Goal: Task Accomplishment & Management: Manage account settings

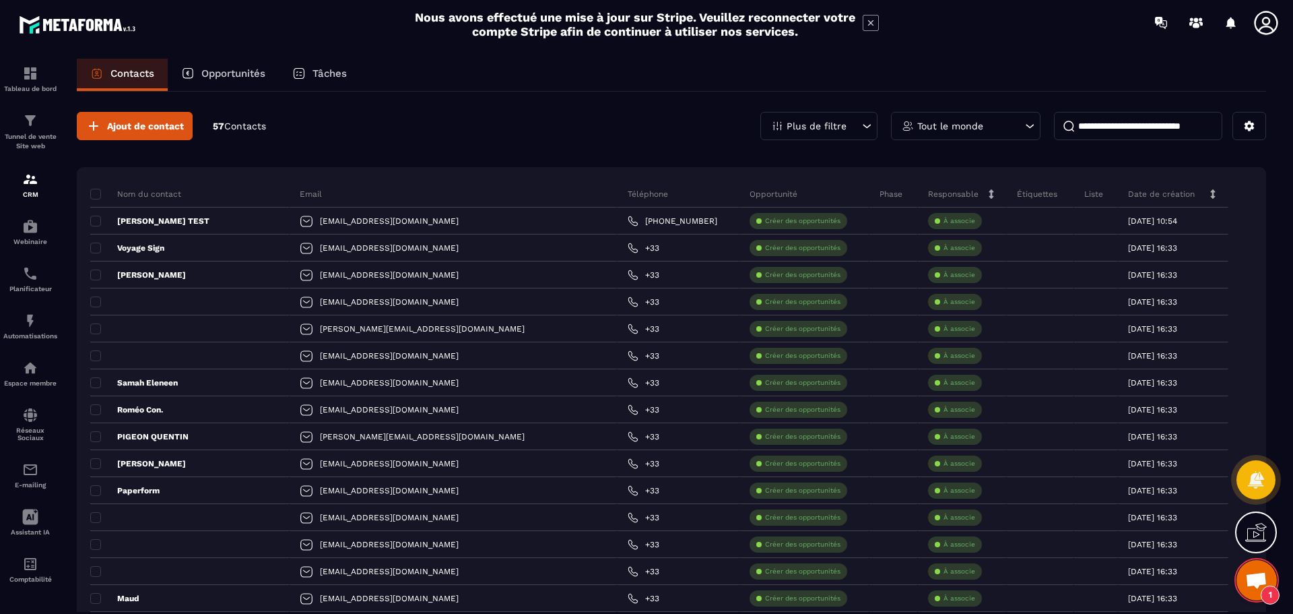
scroll to position [188, 0]
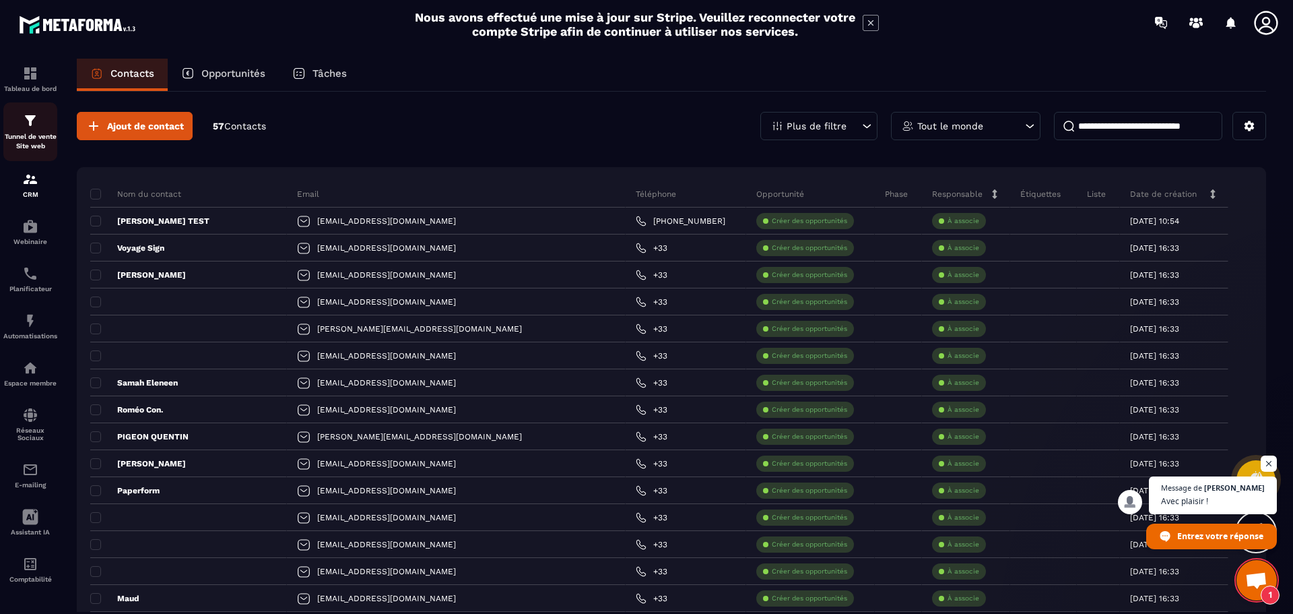
click at [45, 127] on div "Tunnel de vente Site web" at bounding box center [30, 131] width 54 height 38
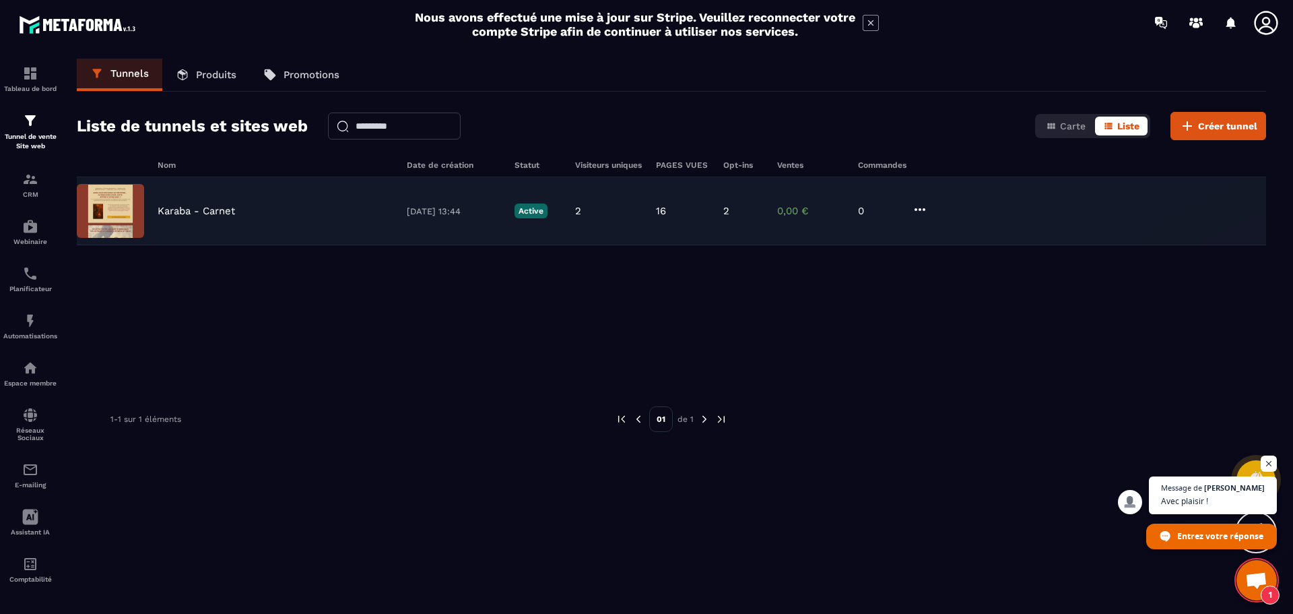
click at [194, 213] on p "Karaba - Carnet" at bounding box center [196, 211] width 77 height 12
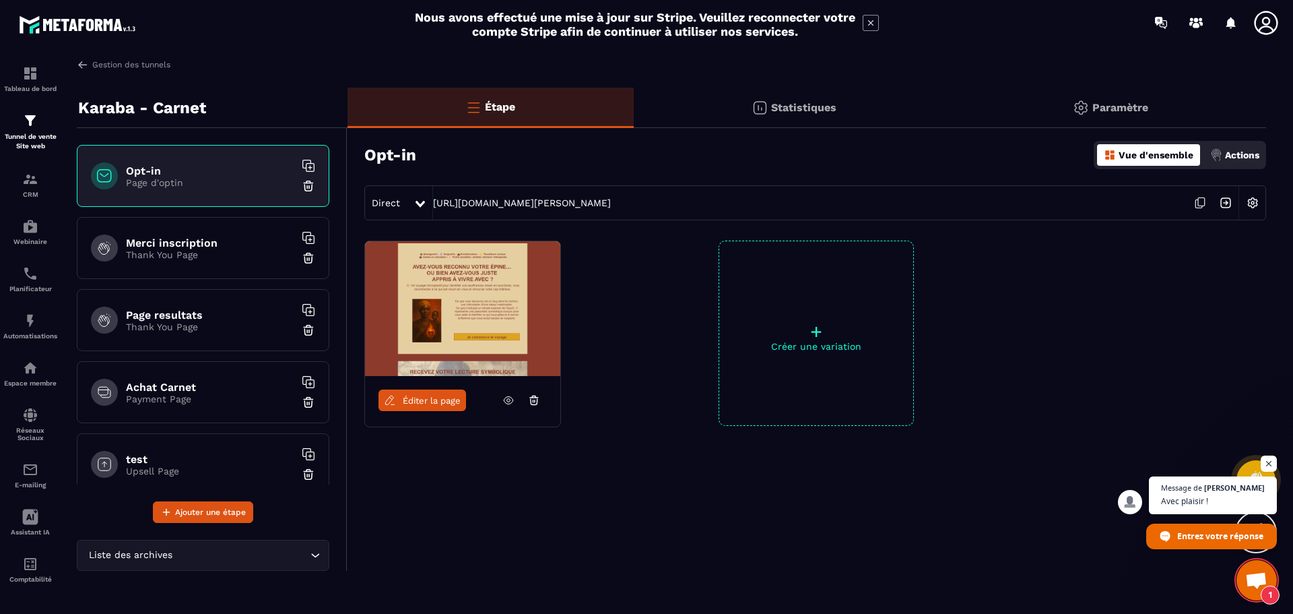
click at [191, 252] on p "Thank You Page" at bounding box center [210, 254] width 168 height 11
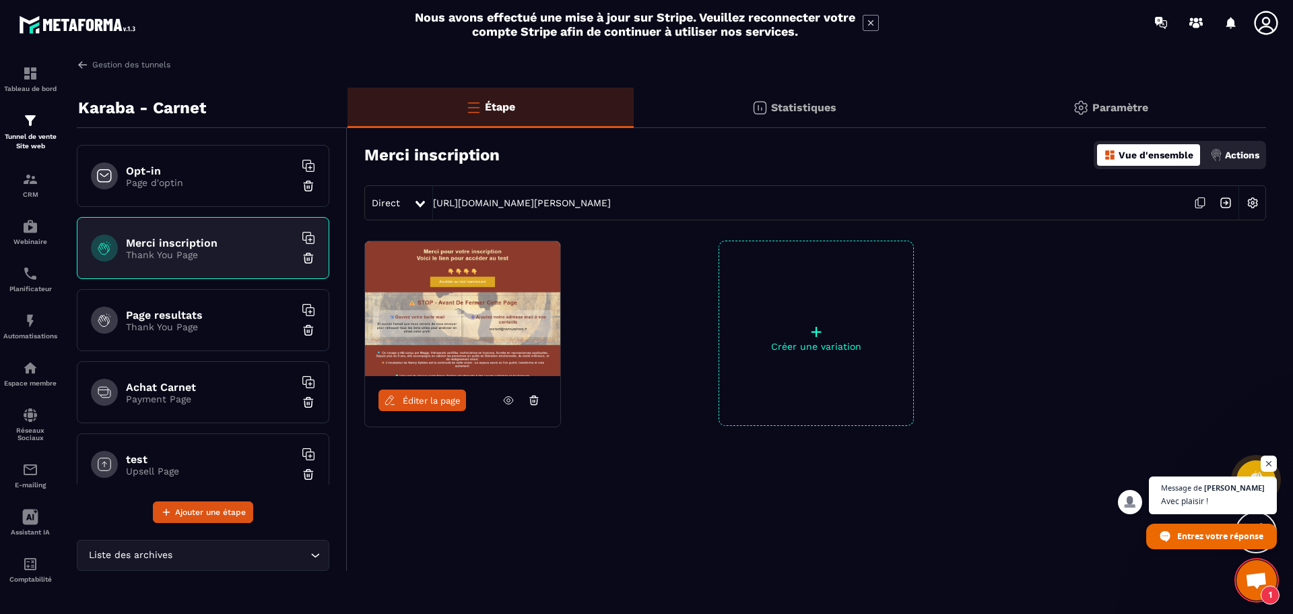
click at [1231, 152] on p "Actions" at bounding box center [1242, 155] width 34 height 11
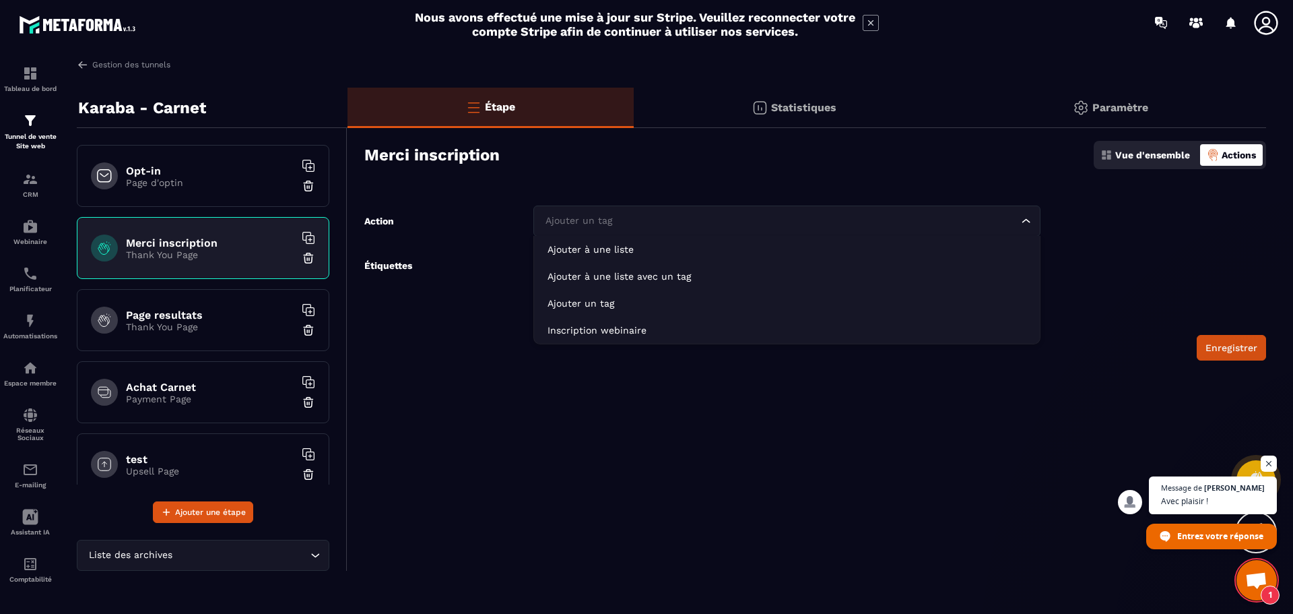
click at [651, 229] on div "Ajouter un tag Loading..." at bounding box center [786, 220] width 507 height 31
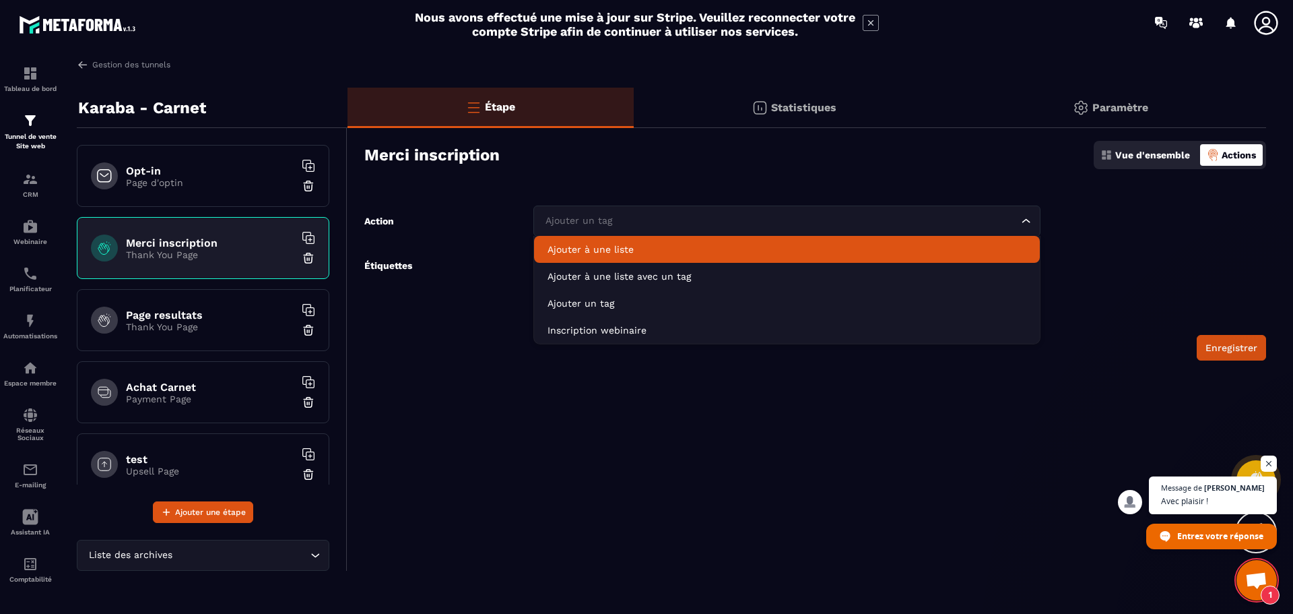
click at [638, 247] on p "Ajouter à une liste" at bounding box center [787, 248] width 479 height 13
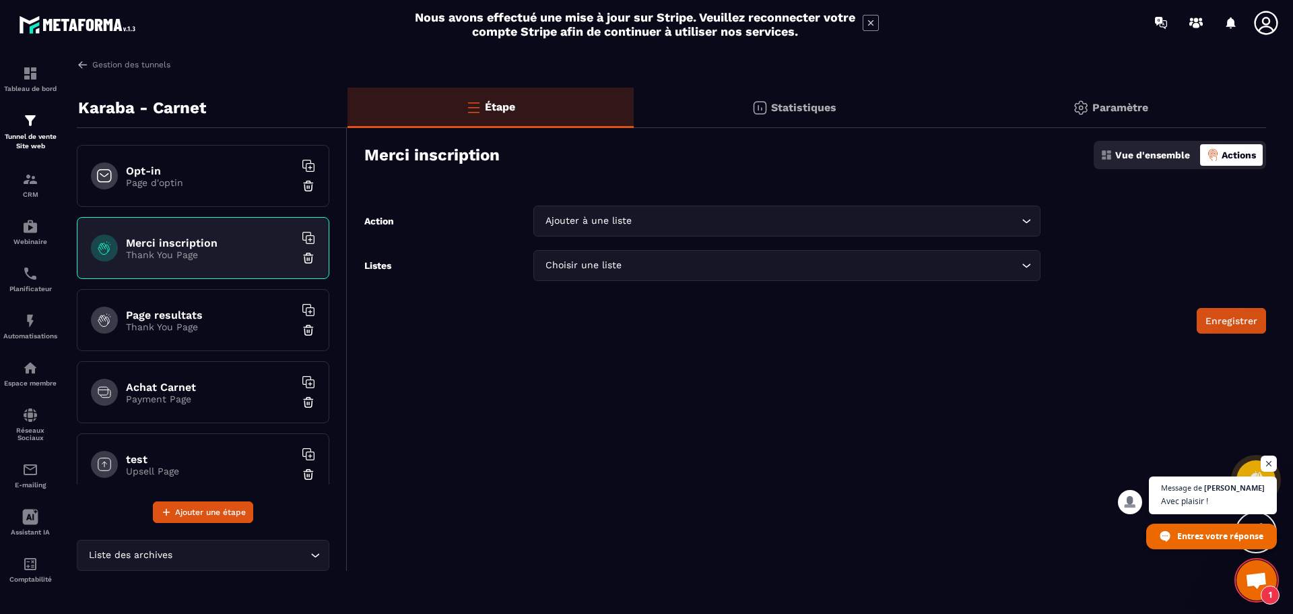
click at [634, 265] on input "Search for option" at bounding box center [821, 265] width 394 height 15
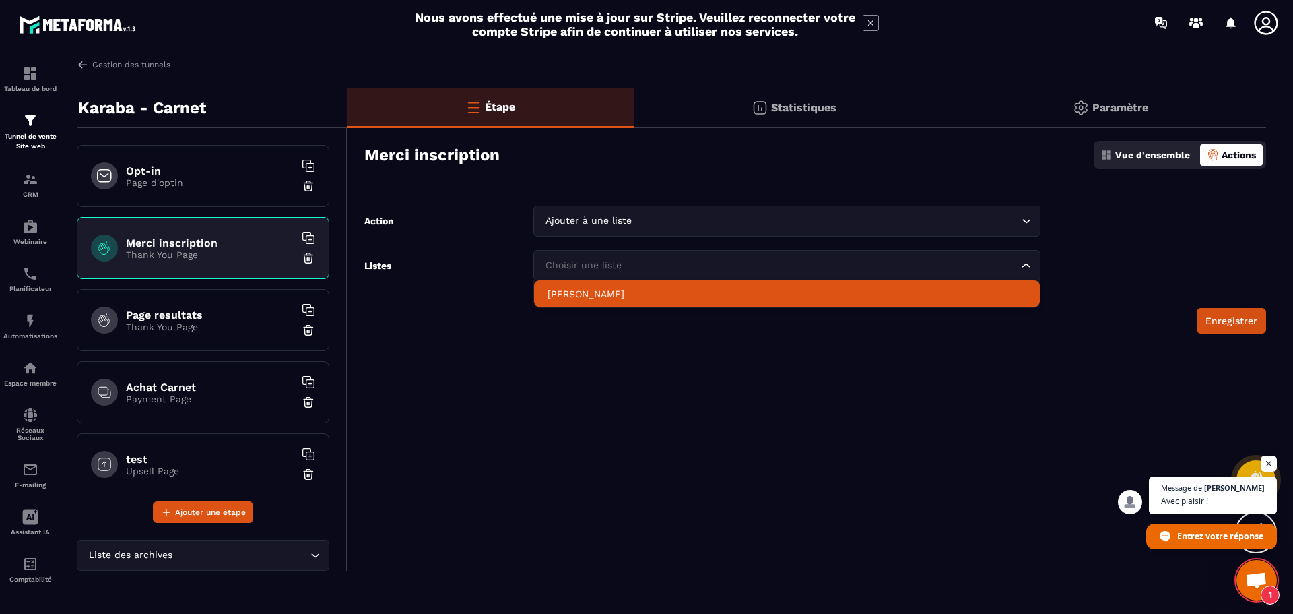
click at [622, 290] on p "[PERSON_NAME]" at bounding box center [787, 293] width 479 height 13
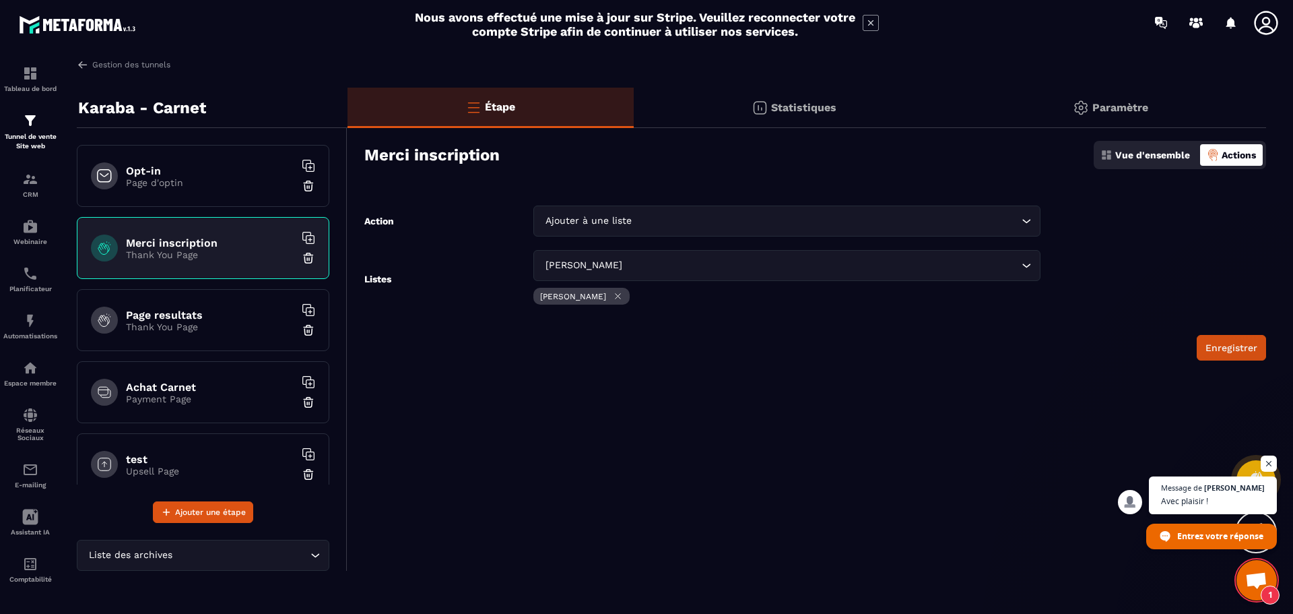
click at [607, 242] on form "Action Ajouter à une liste Loading... Listes [PERSON_NAME] Loading... [PERSON_N…" at bounding box center [807, 282] width 919 height 155
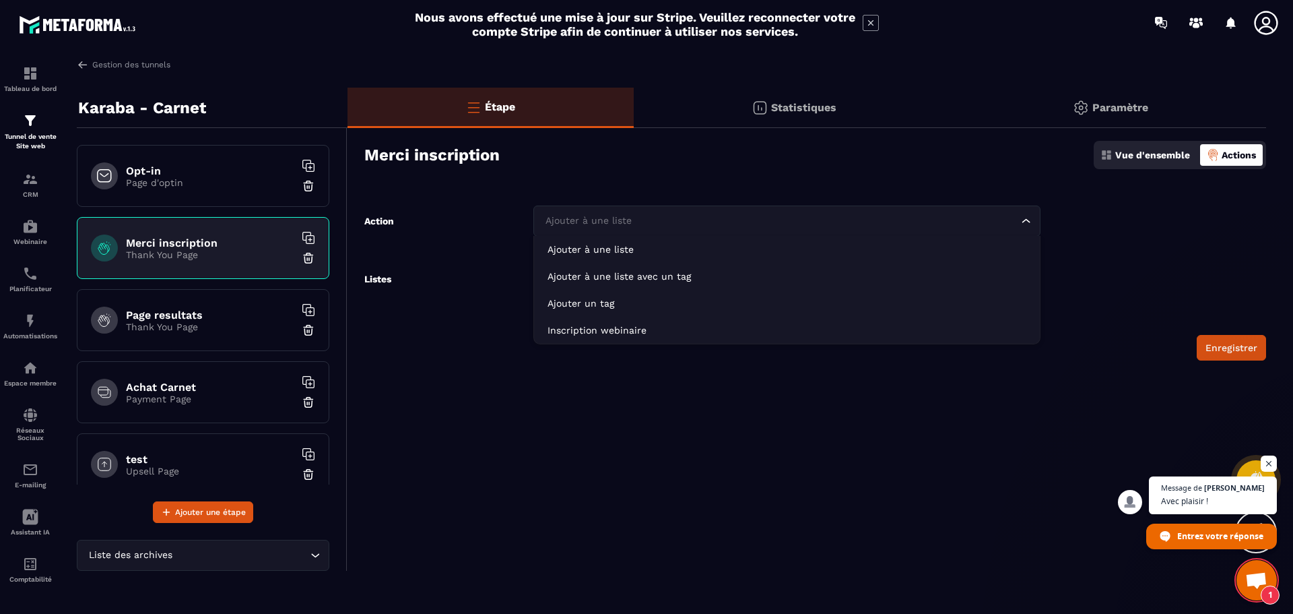
click at [616, 227] on div "Ajouter à une liste" at bounding box center [780, 221] width 479 height 15
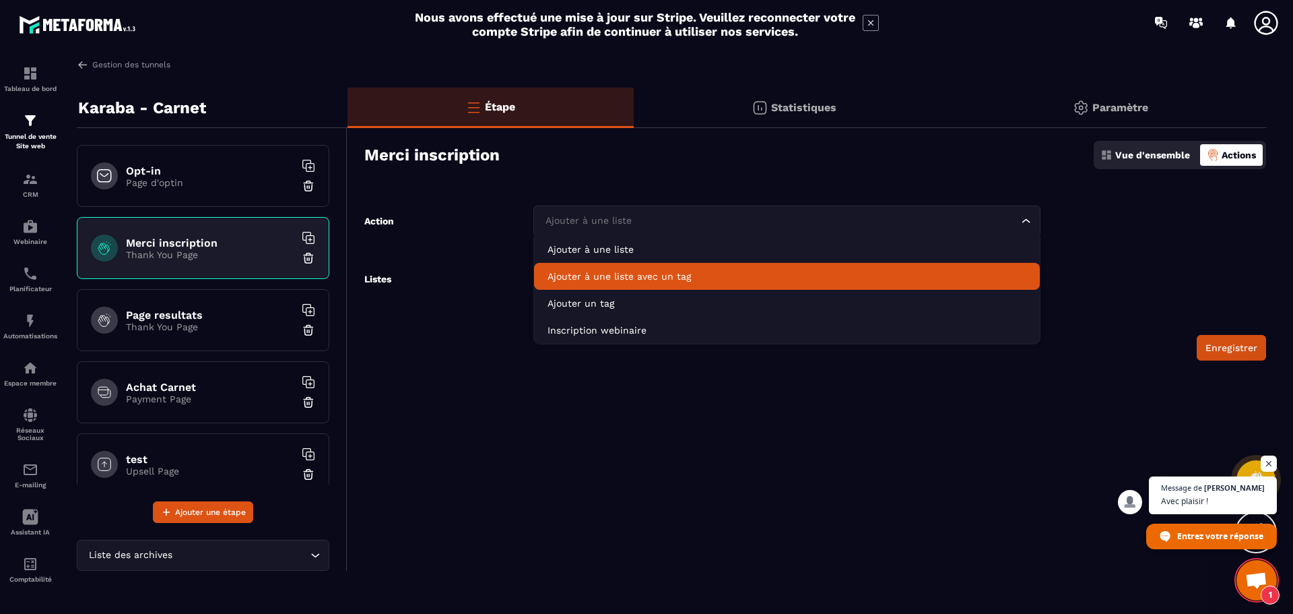
click at [614, 282] on p "Ajouter à une liste avec un tag" at bounding box center [787, 275] width 479 height 13
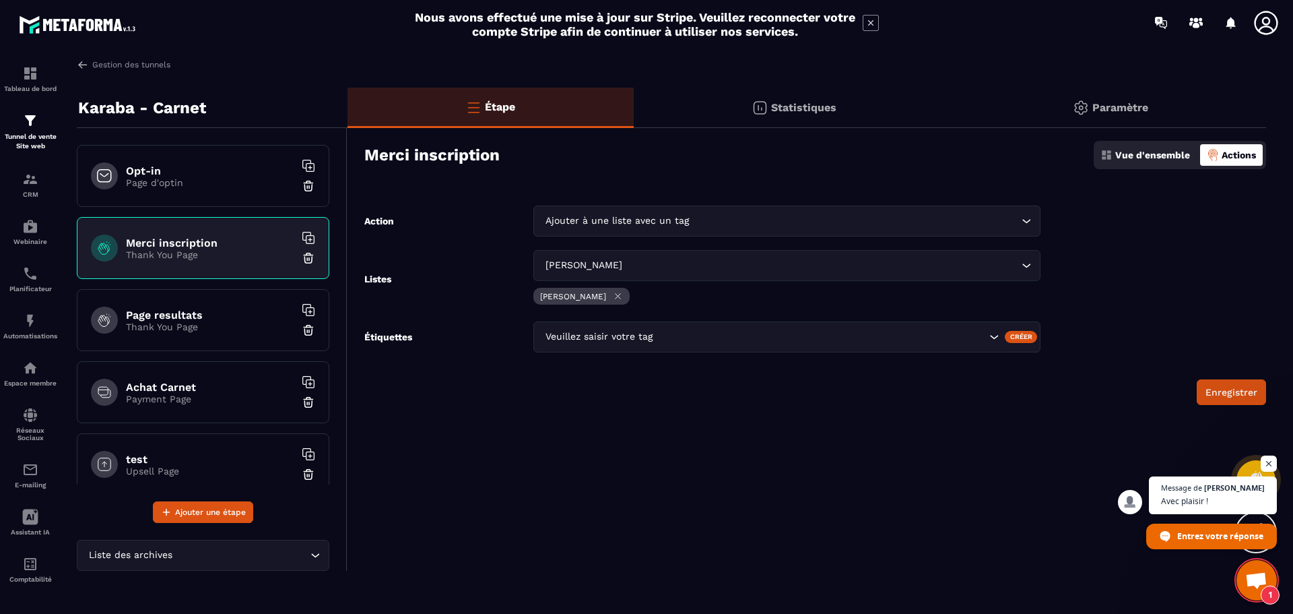
click at [593, 334] on div "Veuillez saisir votre tag" at bounding box center [764, 336] width 447 height 15
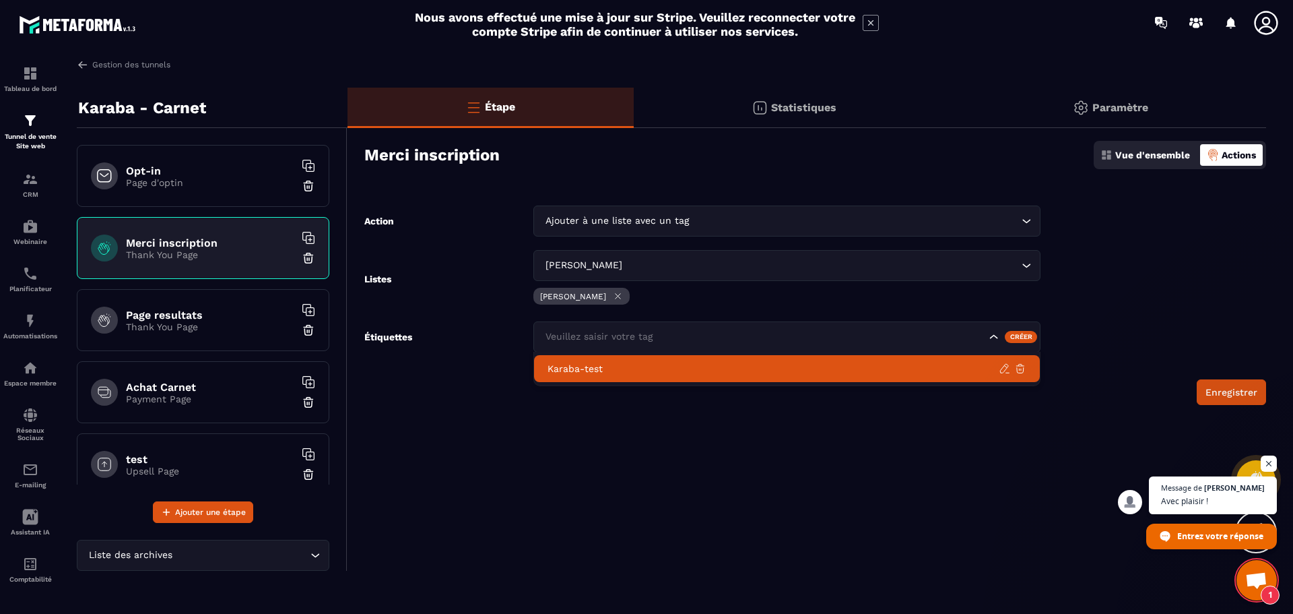
click at [585, 363] on p "Karaba-test" at bounding box center [773, 368] width 451 height 13
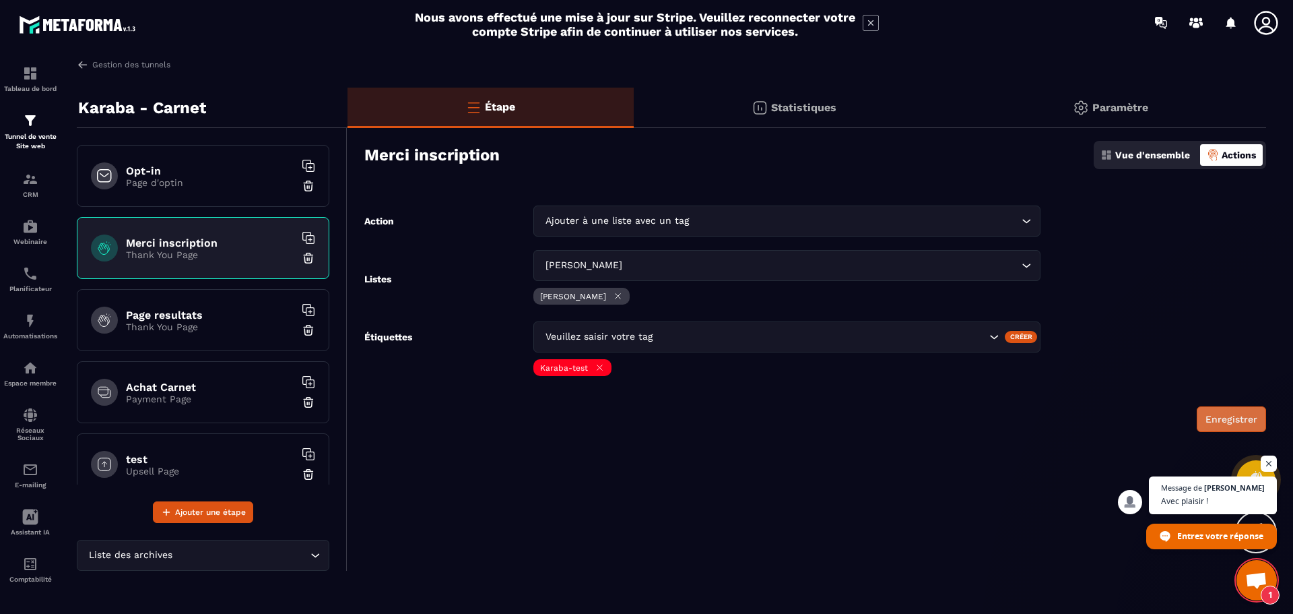
click at [1241, 420] on button "Enregistrer" at bounding box center [1231, 419] width 69 height 26
click at [613, 296] on icon at bounding box center [618, 296] width 10 height 10
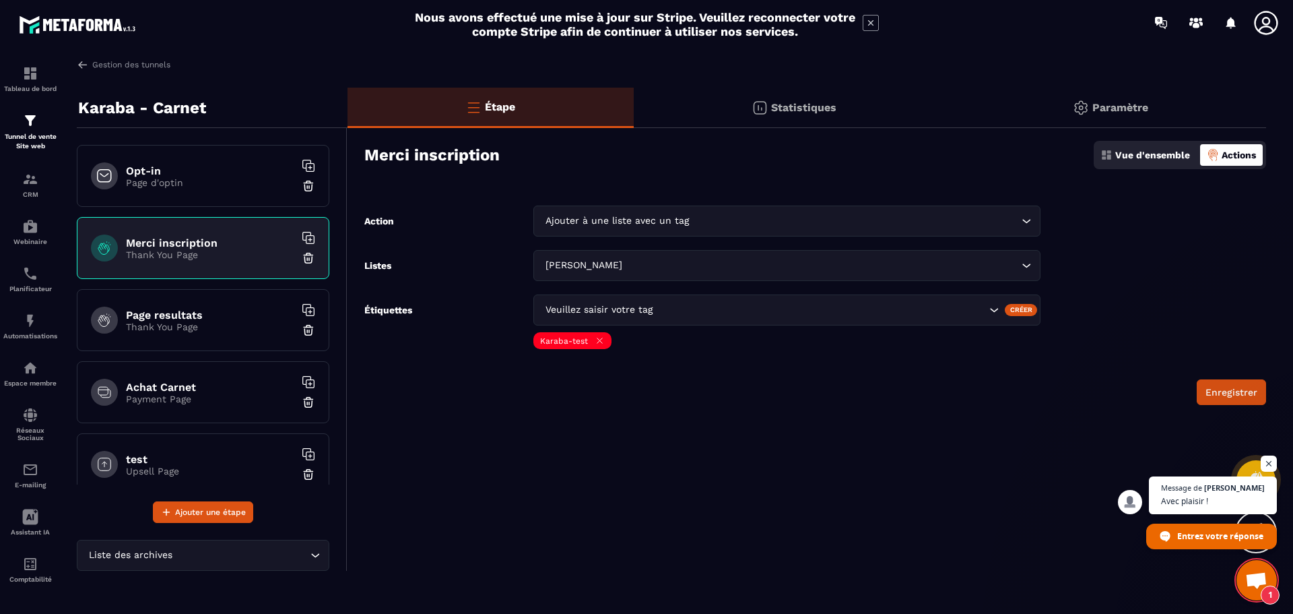
click at [610, 210] on div "Ajouter à une liste avec un tag Loading..." at bounding box center [786, 220] width 507 height 31
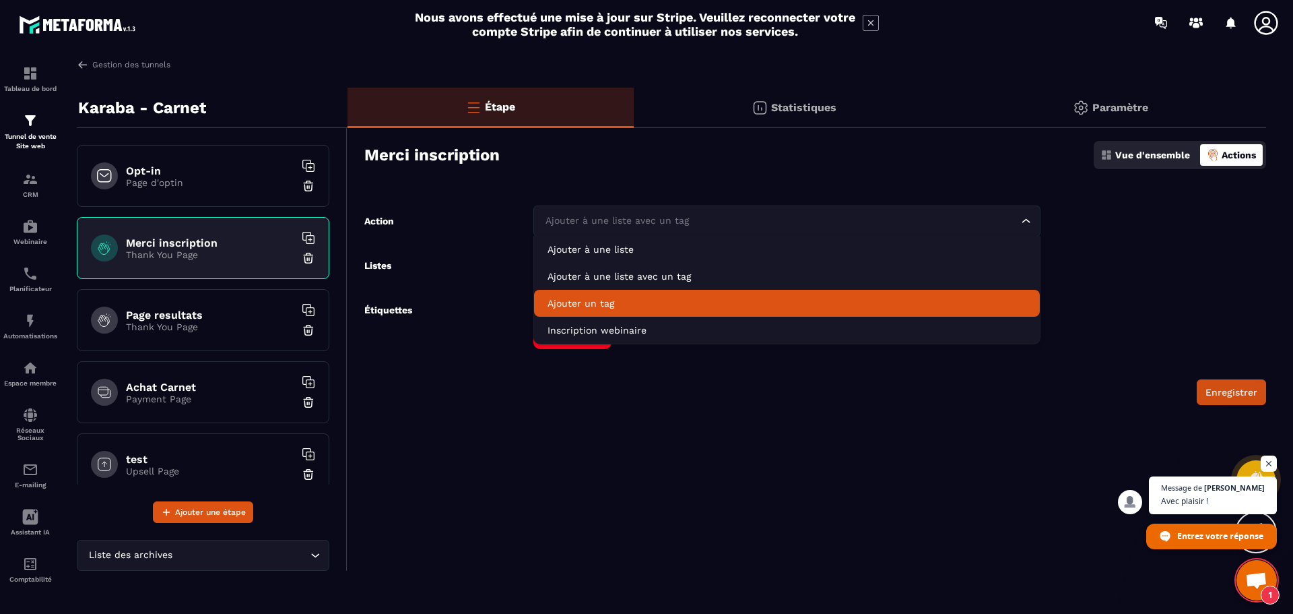
click at [599, 297] on p "Ajouter un tag" at bounding box center [787, 302] width 479 height 13
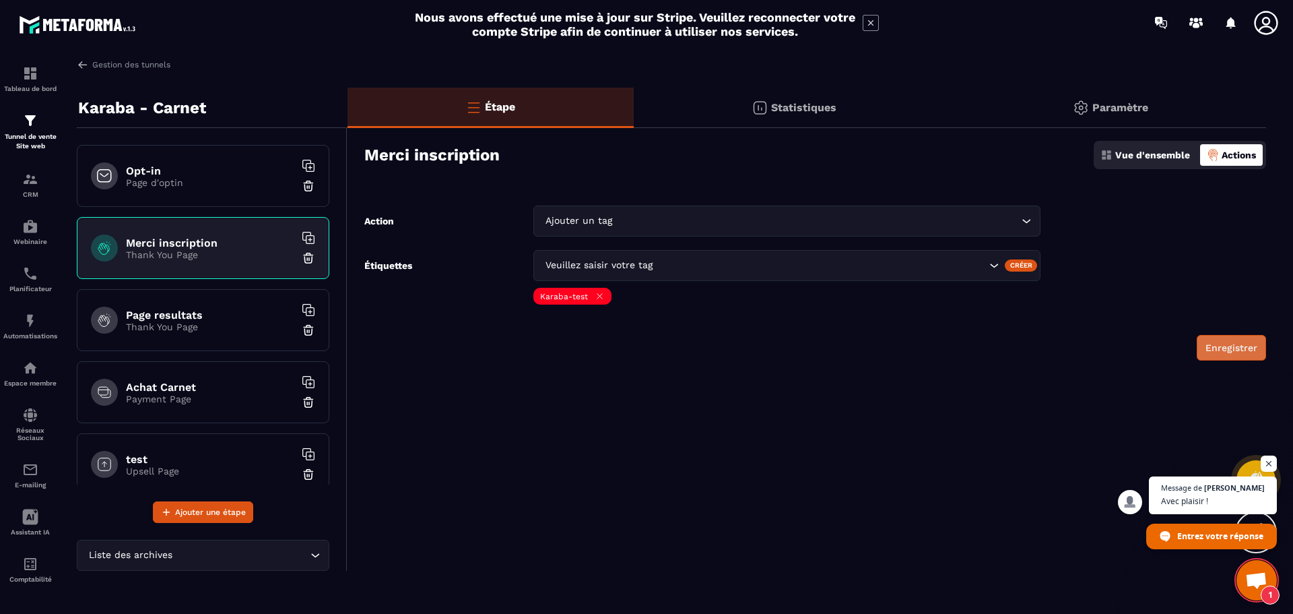
click at [1252, 352] on button "Enregistrer" at bounding box center [1231, 348] width 69 height 26
click at [42, 198] on link "CRM" at bounding box center [30, 184] width 54 height 47
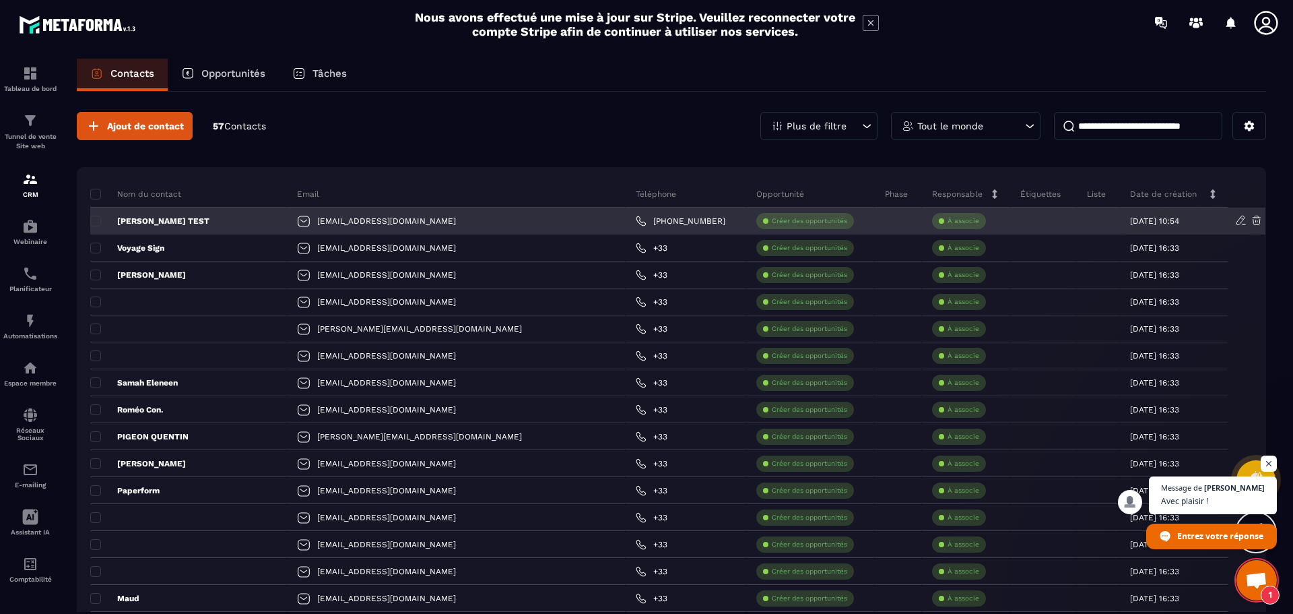
click at [1255, 220] on icon at bounding box center [1257, 220] width 12 height 12
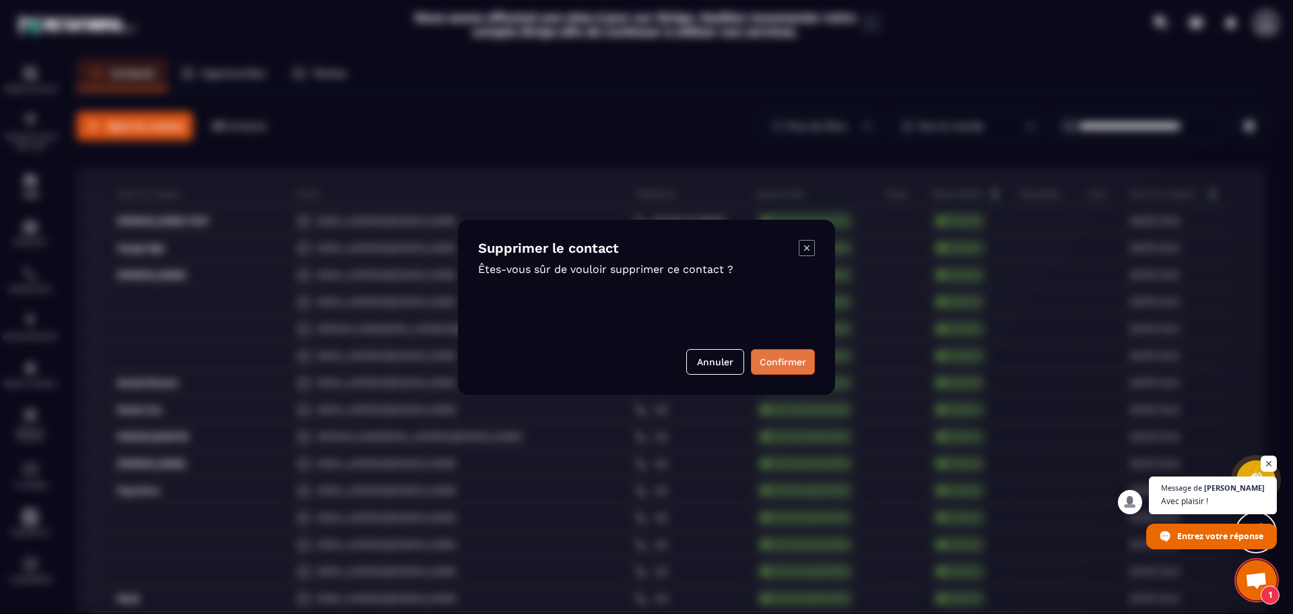
click at [779, 362] on button "Confirmer" at bounding box center [783, 362] width 64 height 26
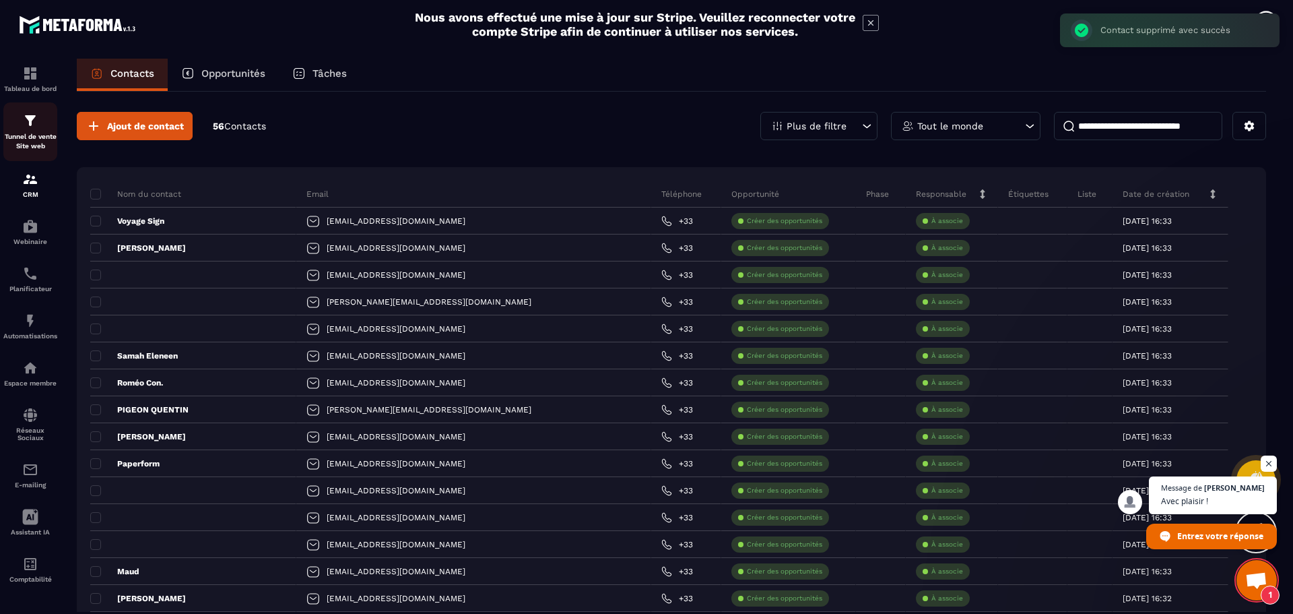
click at [26, 139] on p "Tunnel de vente Site web" at bounding box center [30, 141] width 54 height 19
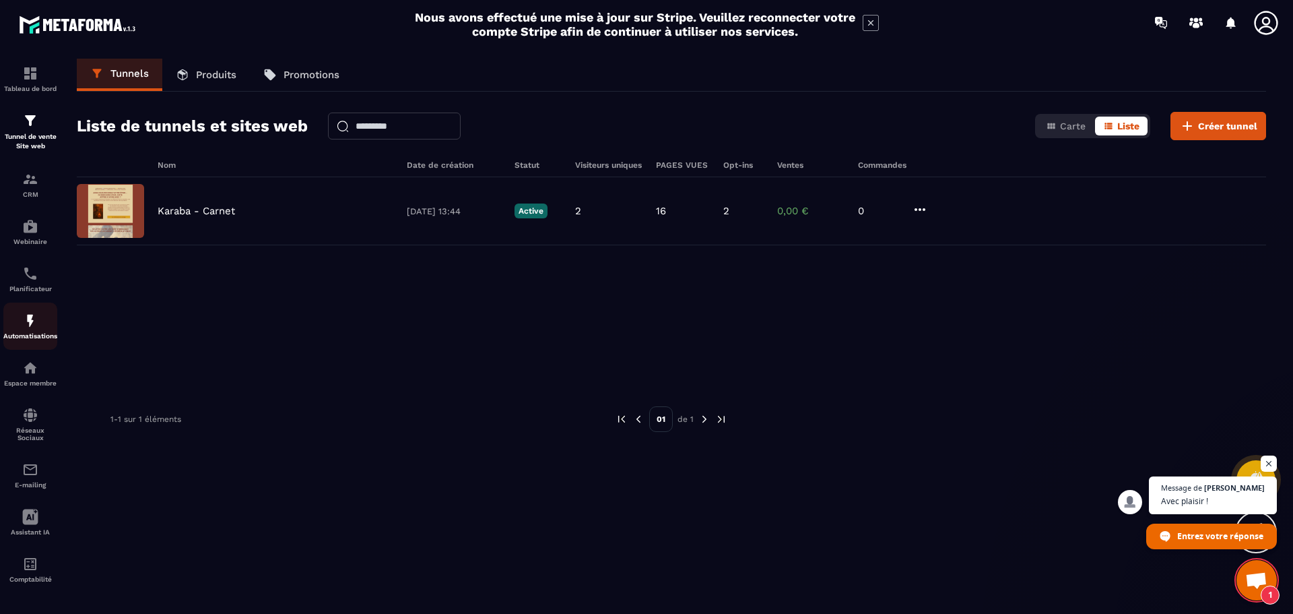
click at [32, 328] on img at bounding box center [30, 321] width 16 height 16
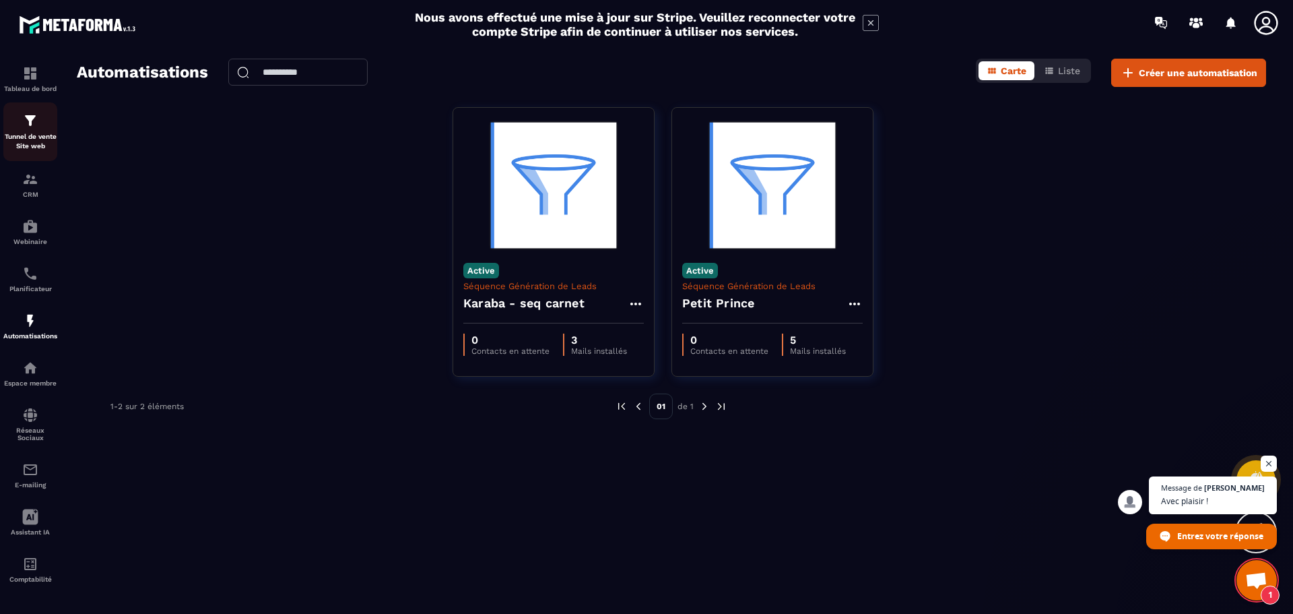
click at [33, 131] on div "Tunnel de vente Site web" at bounding box center [30, 131] width 54 height 38
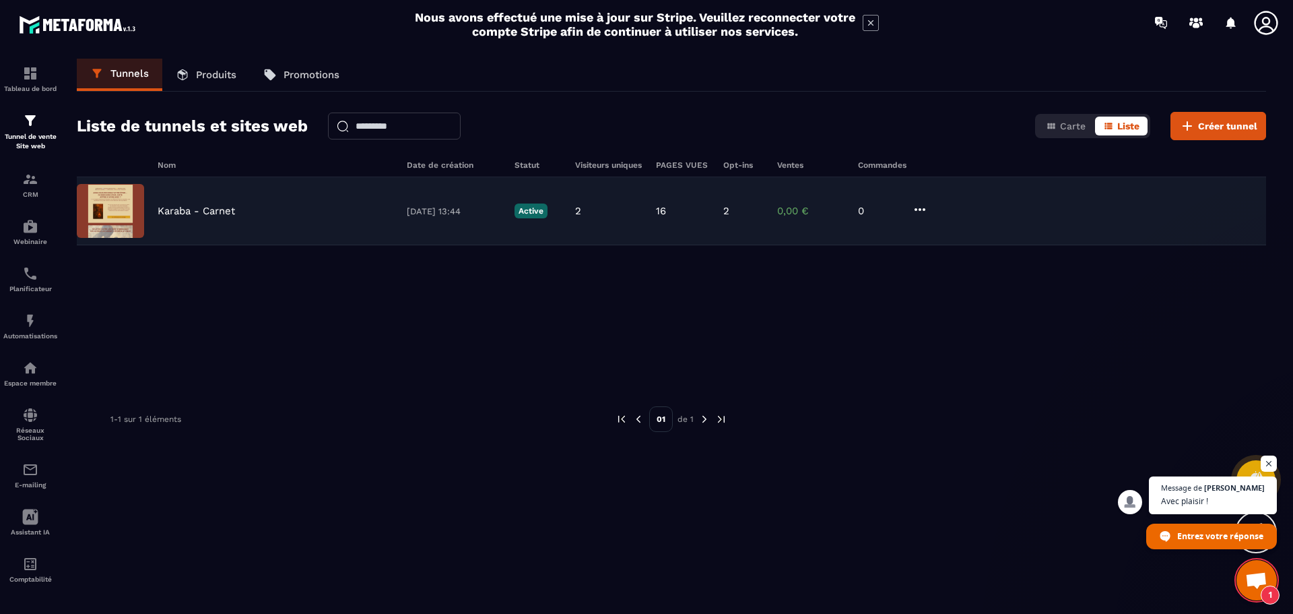
click at [219, 209] on p "Karaba - Carnet" at bounding box center [196, 211] width 77 height 12
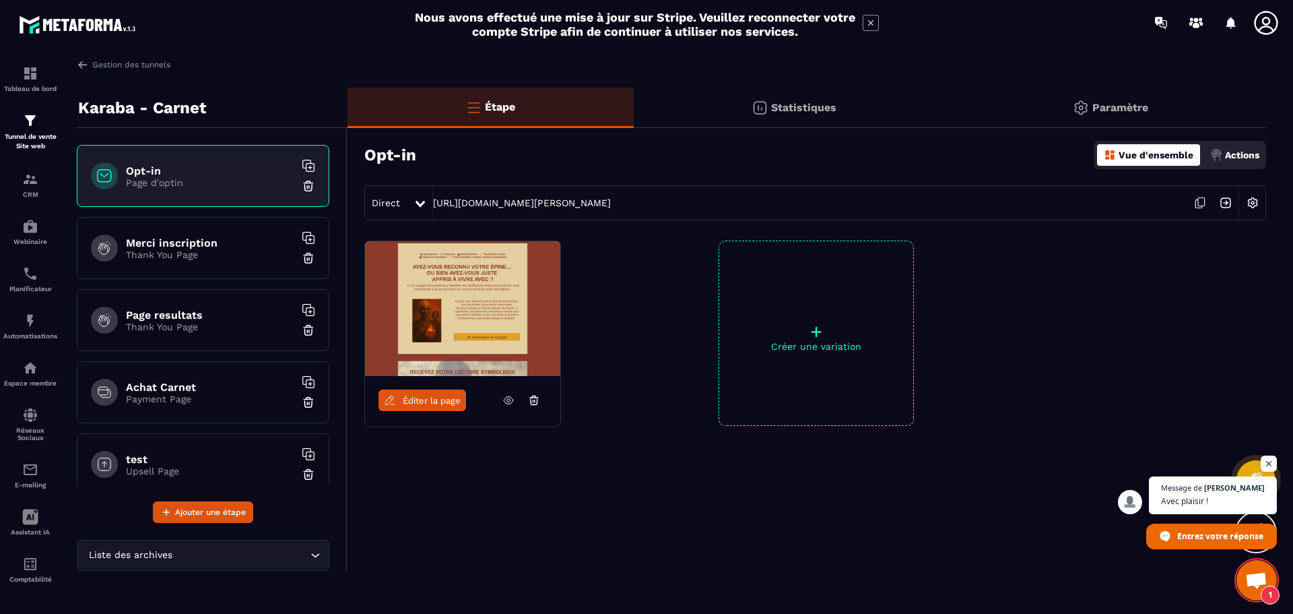
click at [181, 241] on h6 "Merci inscription" at bounding box center [210, 242] width 168 height 13
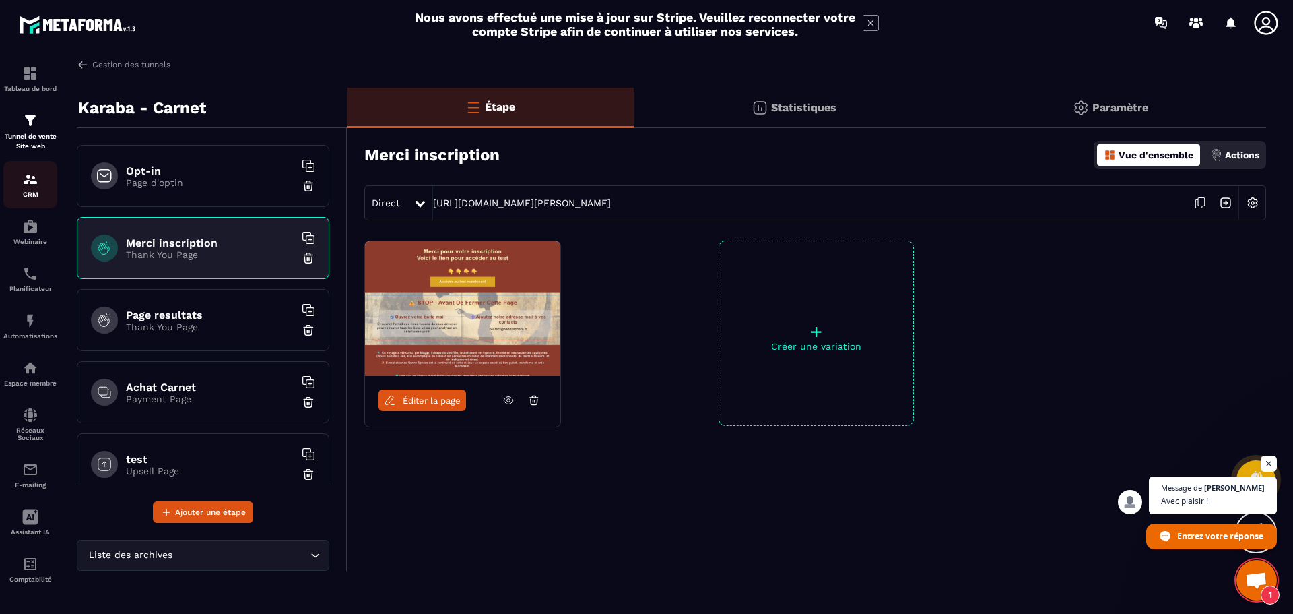
click at [31, 177] on img at bounding box center [30, 179] width 16 height 16
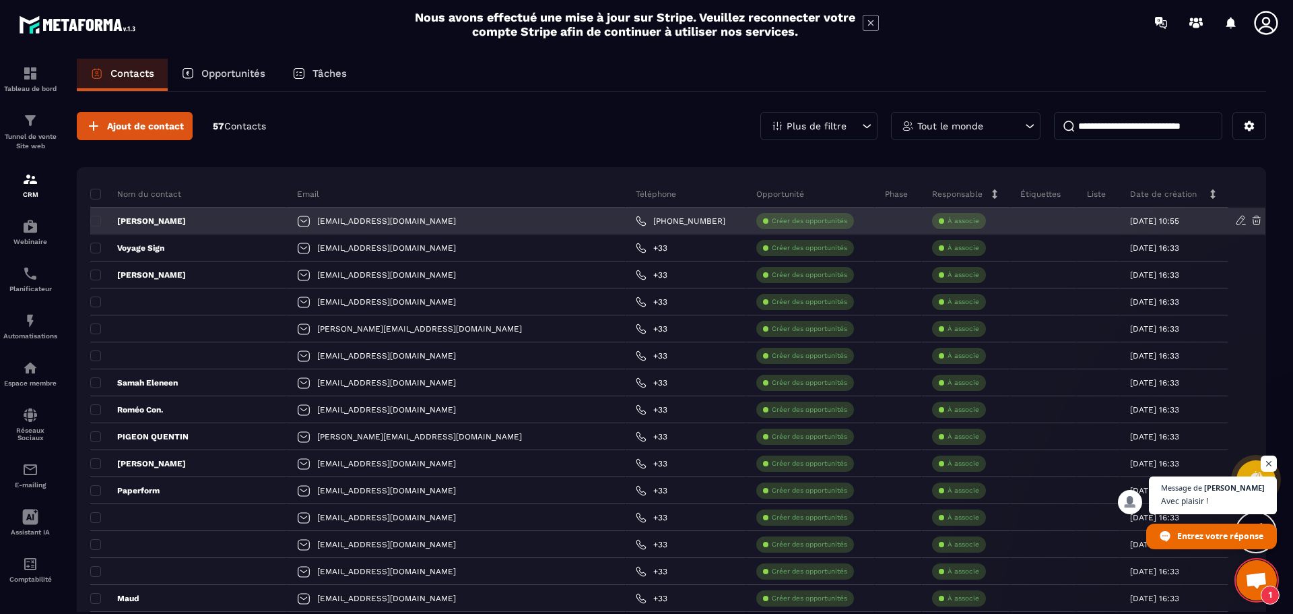
click at [172, 220] on p "[PERSON_NAME]" at bounding box center [138, 221] width 96 height 11
